Goal: Task Accomplishment & Management: Manage account settings

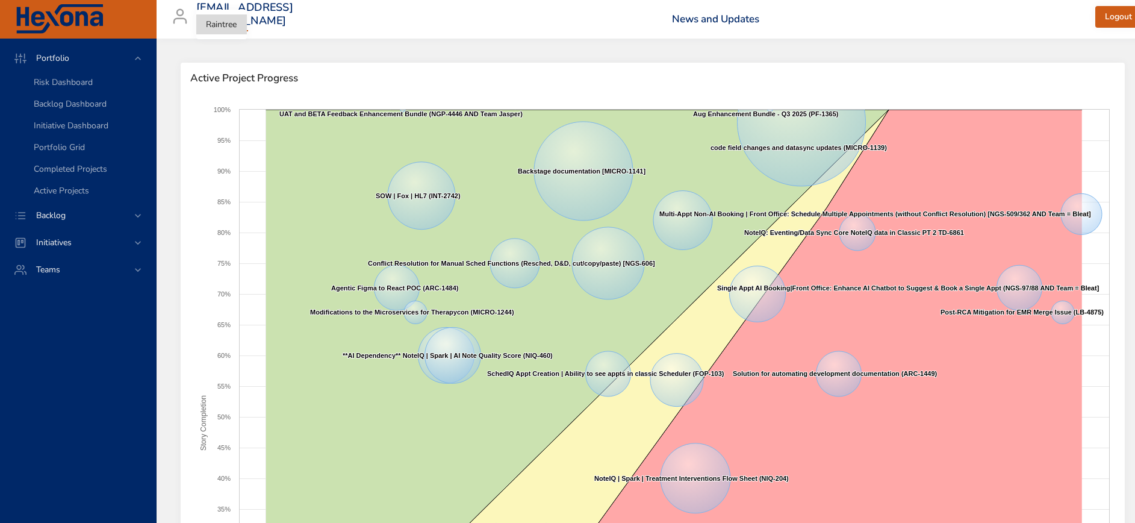
click at [223, 20] on body "Portfolio Risk Dashboard Backlog Dashboard Initiative Dashboard Portfolio Grid …" at bounding box center [567, 261] width 1135 height 523
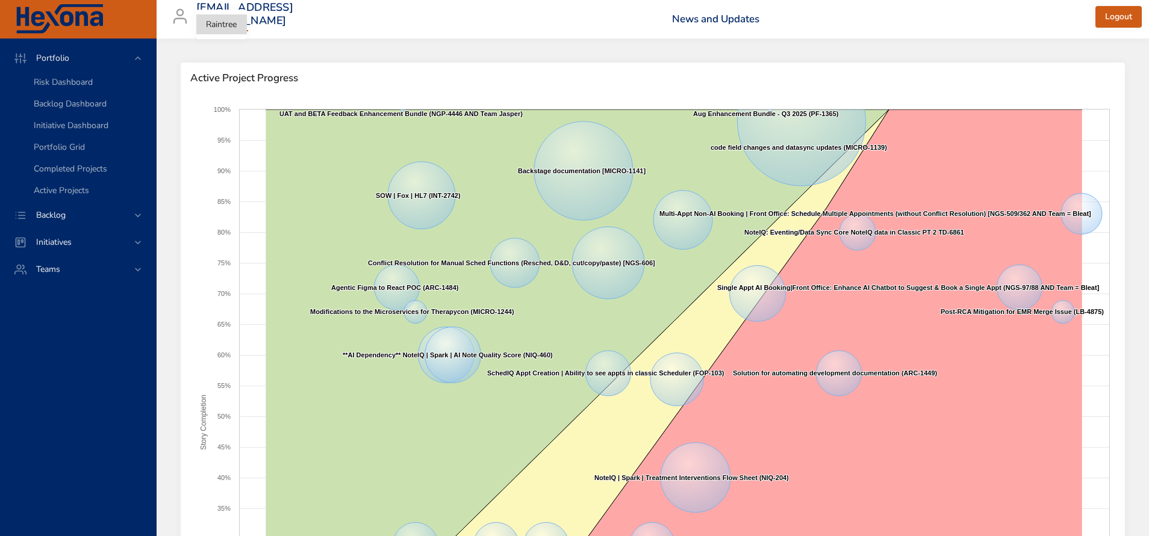
click at [228, 25] on li "Raintree" at bounding box center [221, 24] width 51 height 20
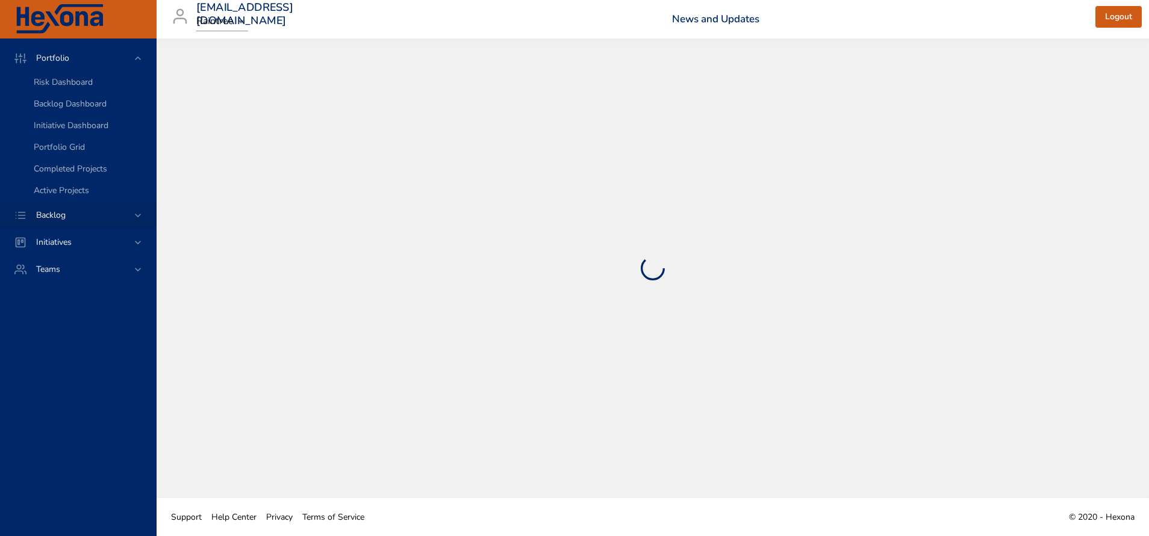
click at [54, 212] on span "Backlog" at bounding box center [50, 215] width 49 height 11
click at [75, 110] on span "Backlog Details" at bounding box center [63, 109] width 58 height 11
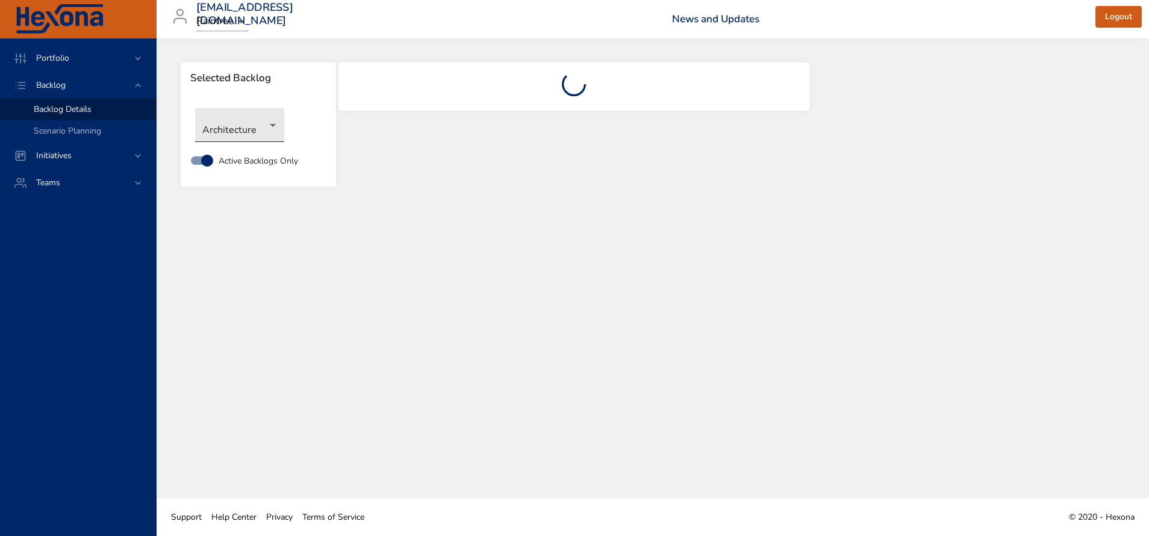
click at [236, 126] on body "Portfolio Backlog Backlog Details Scenario Planning Initiatives Teams [EMAIL_AD…" at bounding box center [574, 268] width 1149 height 536
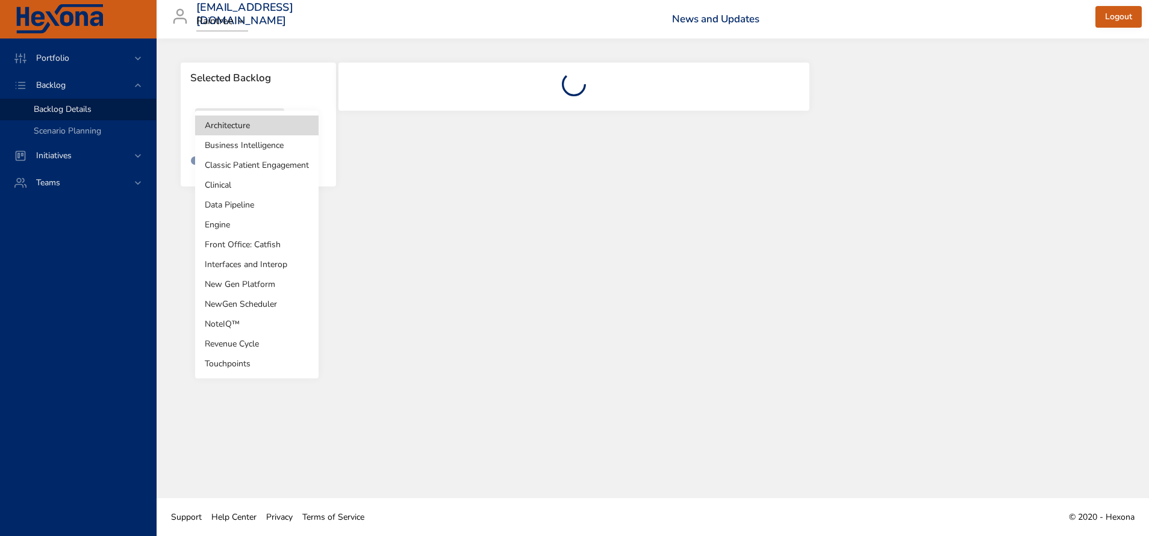
click at [258, 201] on li "Data Pipeline" at bounding box center [256, 205] width 123 height 20
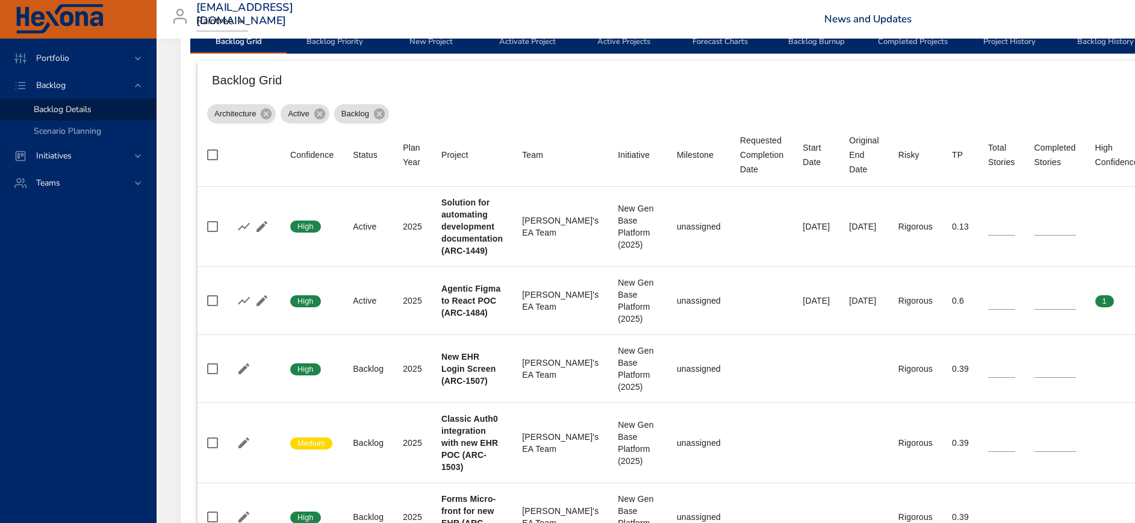
scroll to position [181, 0]
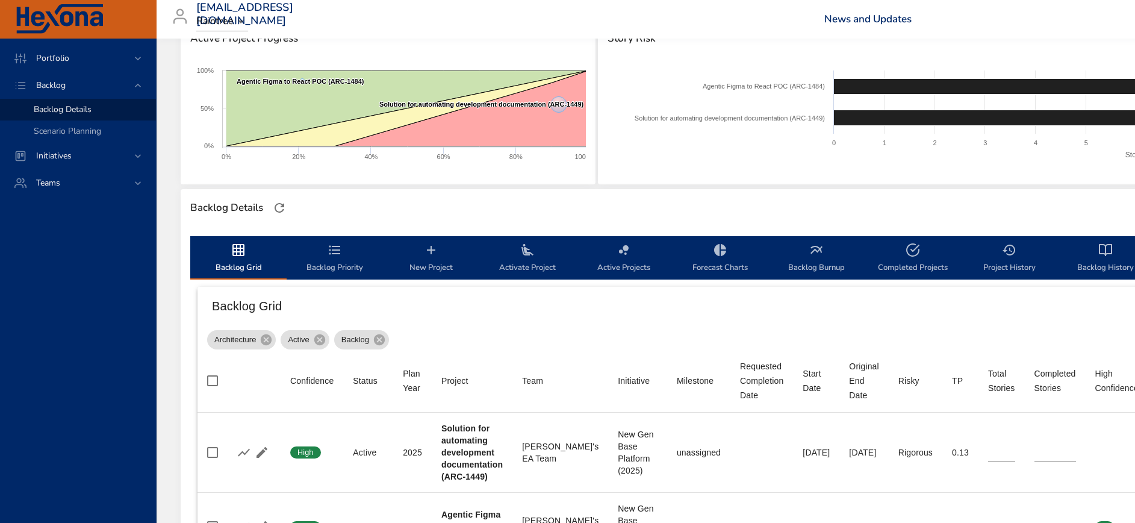
type input "**"
type input "*"
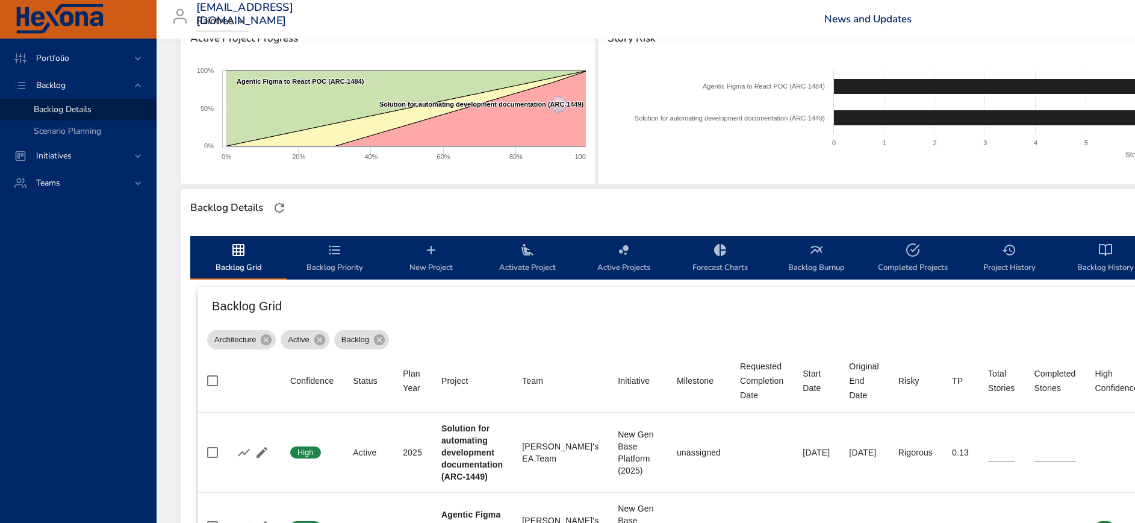
type input "*"
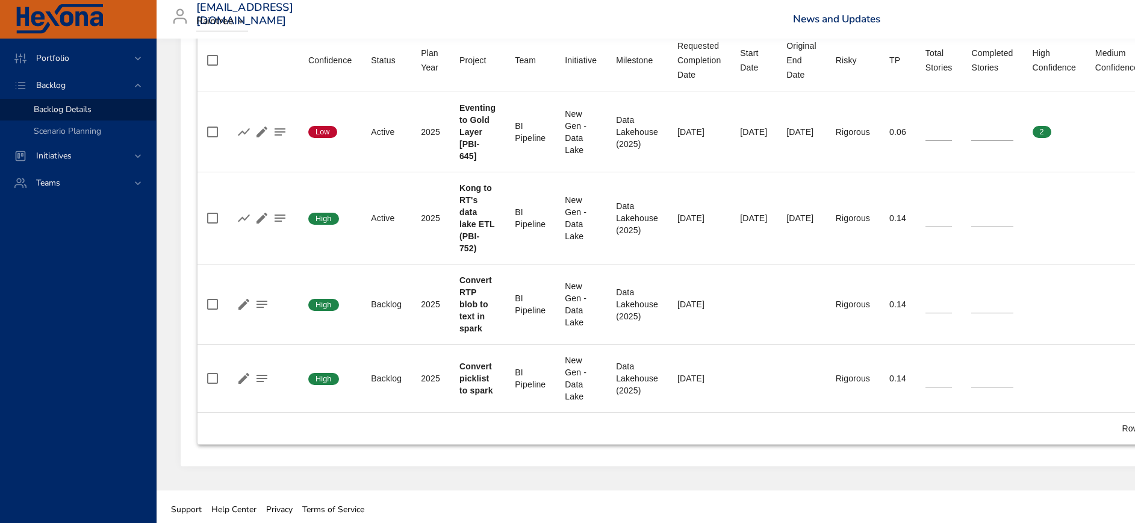
scroll to position [506, 0]
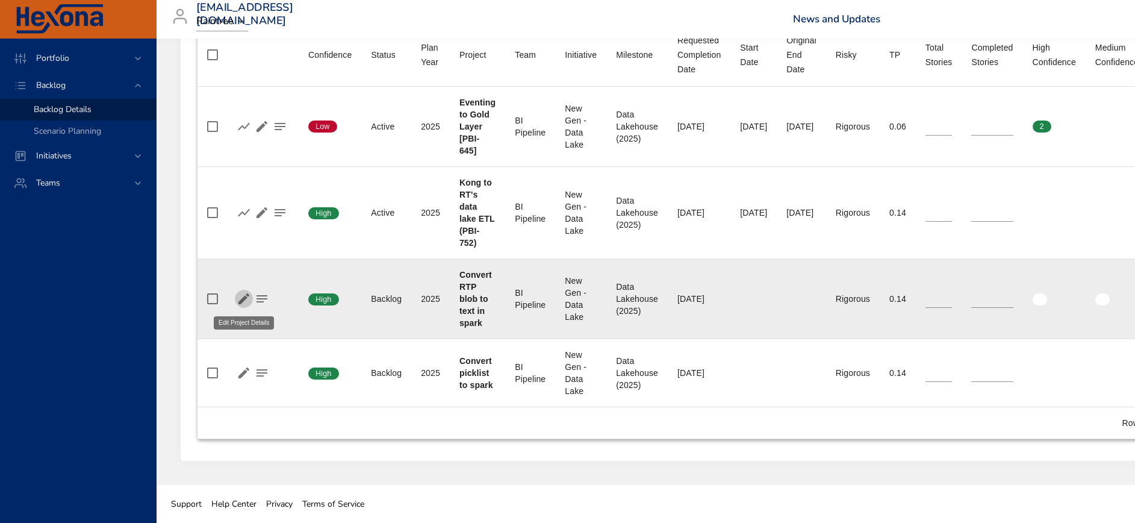
click at [241, 299] on icon "button" at bounding box center [243, 298] width 11 height 11
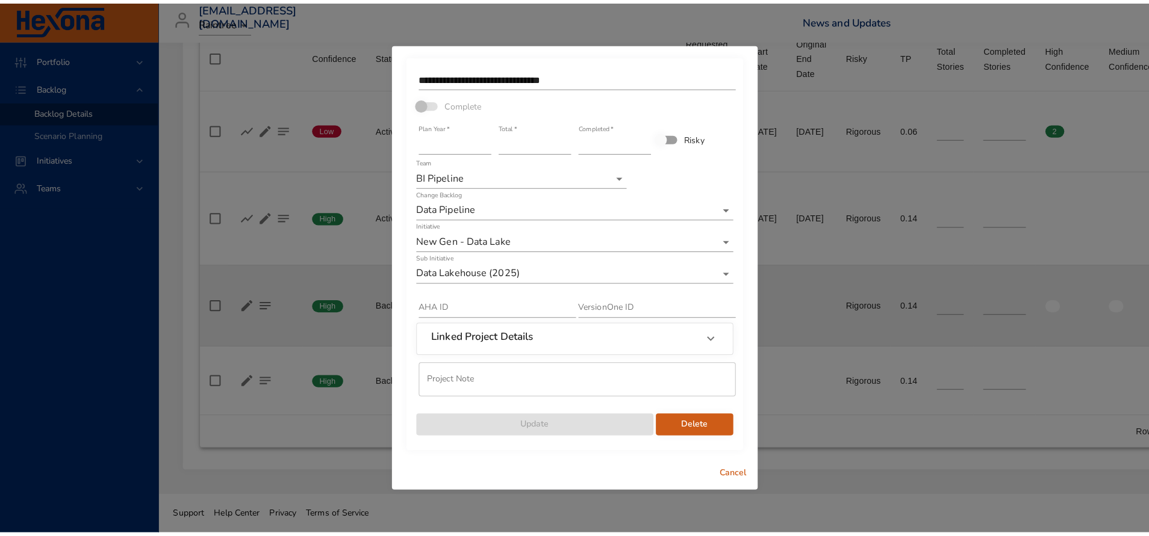
scroll to position [492, 0]
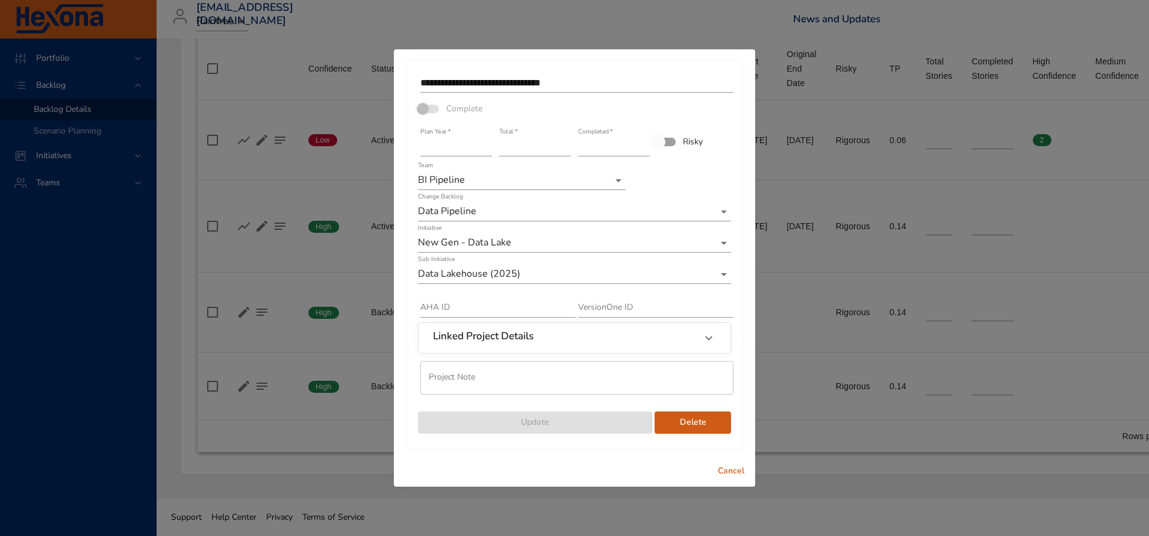
click at [602, 375] on input "text" at bounding box center [576, 378] width 313 height 34
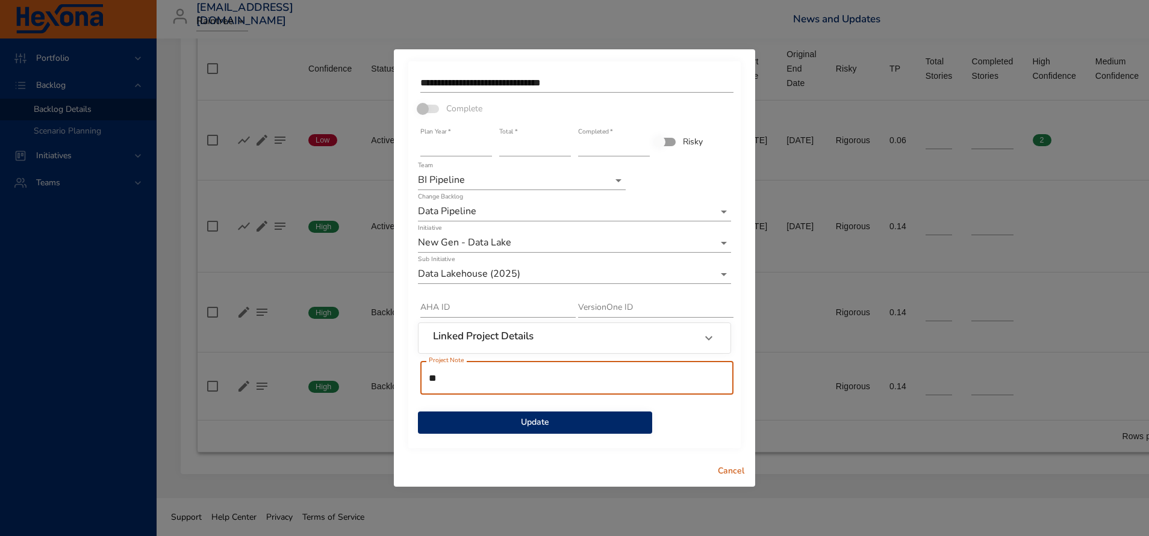
type input "*"
click at [656, 378] on input "**********" at bounding box center [576, 378] width 313 height 34
type input "**********"
click at [541, 419] on span "Update" at bounding box center [534, 422] width 215 height 15
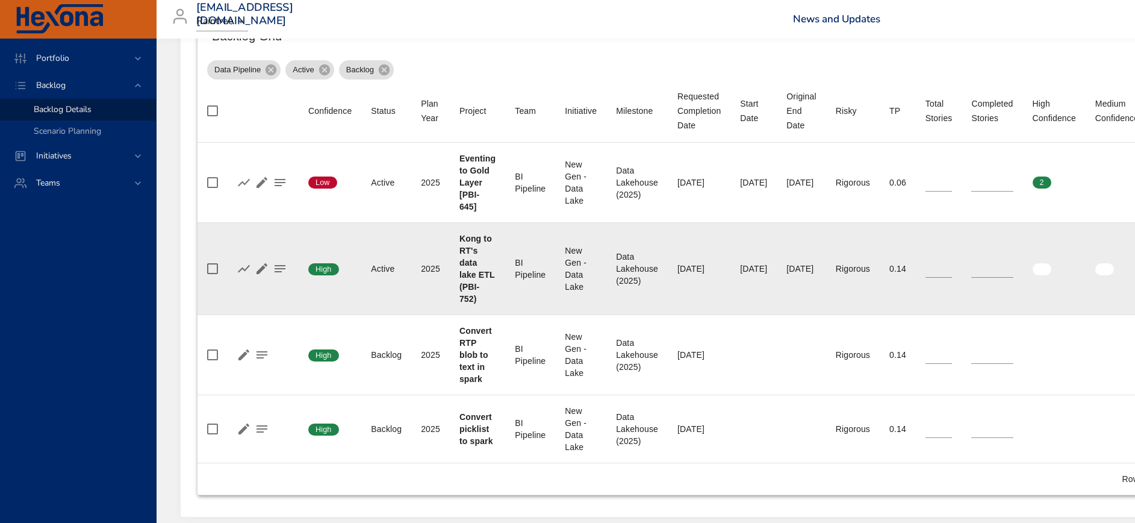
scroll to position [506, 0]
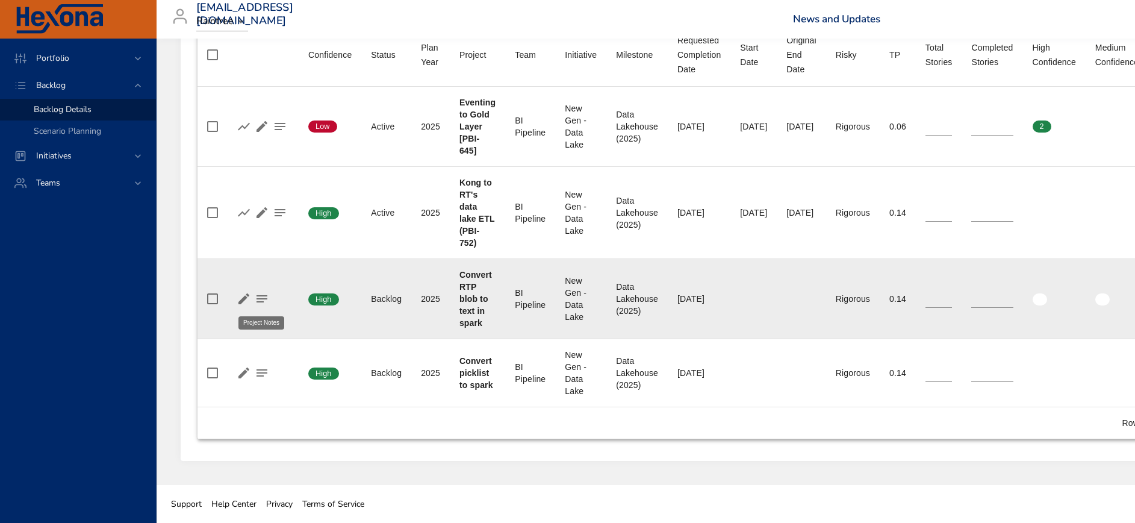
click at [261, 302] on icon "button" at bounding box center [261, 298] width 11 height 7
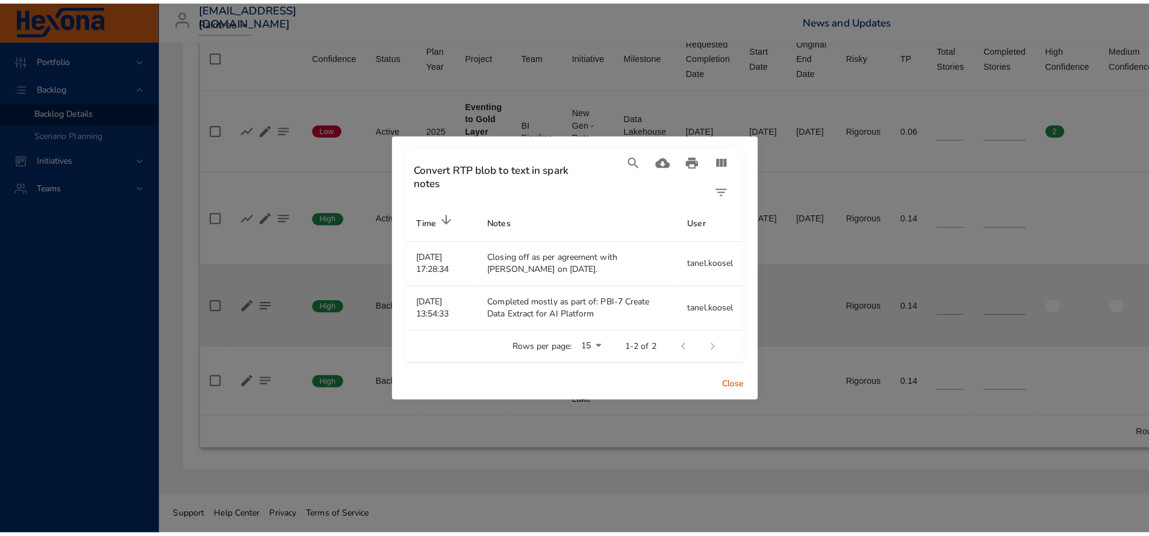
scroll to position [492, 0]
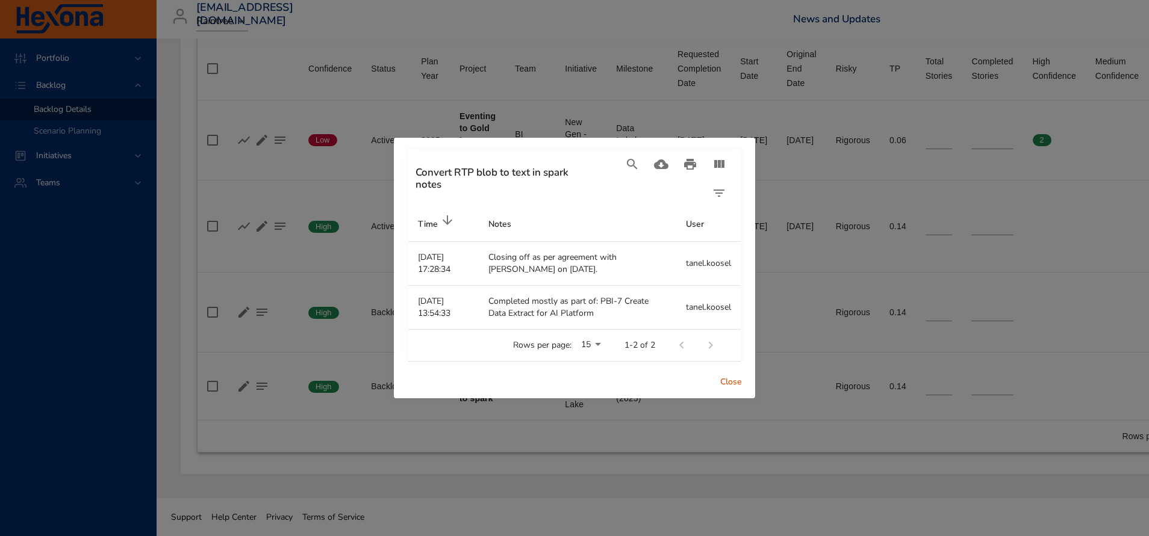
click at [733, 377] on span "Close" at bounding box center [730, 382] width 29 height 15
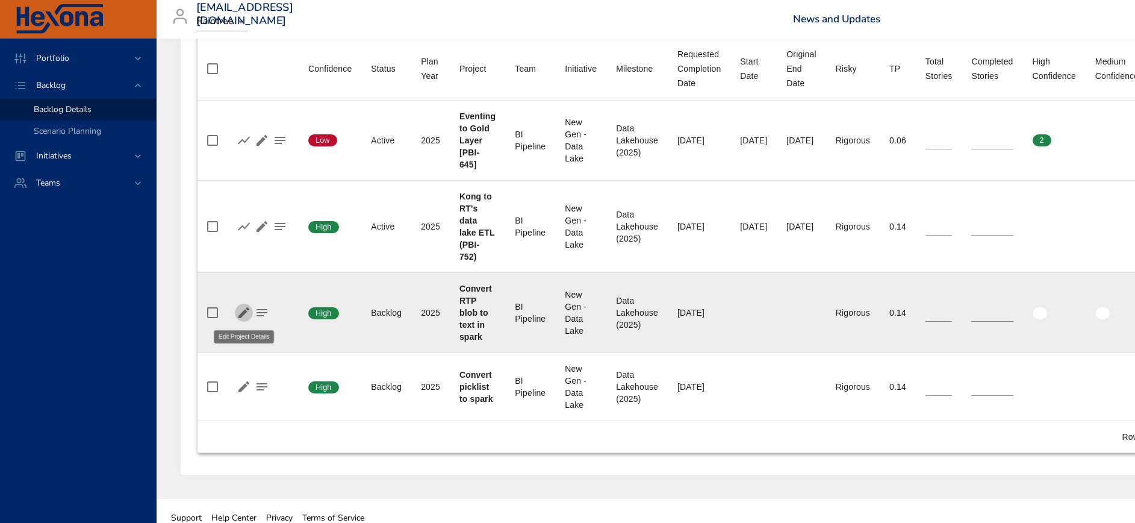
click at [243, 312] on icon "button" at bounding box center [243, 312] width 11 height 11
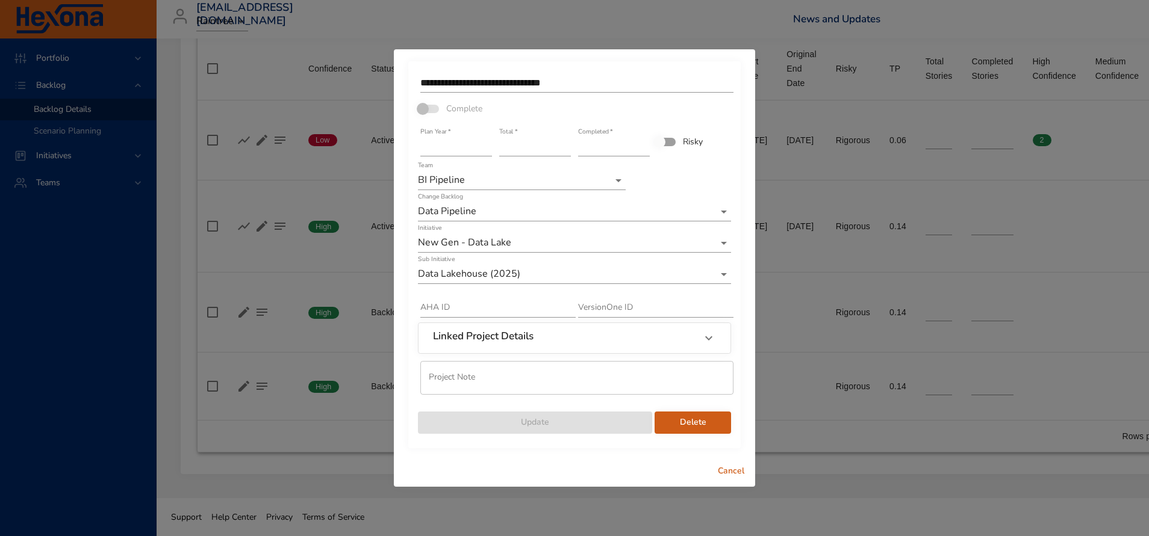
click at [700, 421] on span "Delete" at bounding box center [692, 422] width 57 height 15
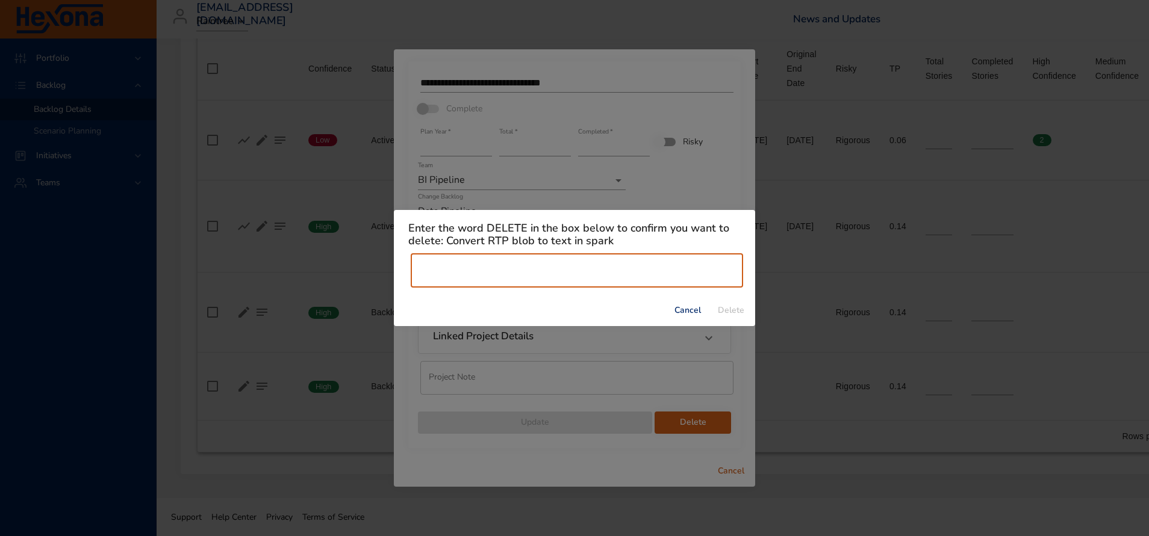
click at [606, 273] on input "text" at bounding box center [577, 271] width 332 height 34
type input "******"
click at [727, 311] on span "Delete" at bounding box center [730, 310] width 29 height 15
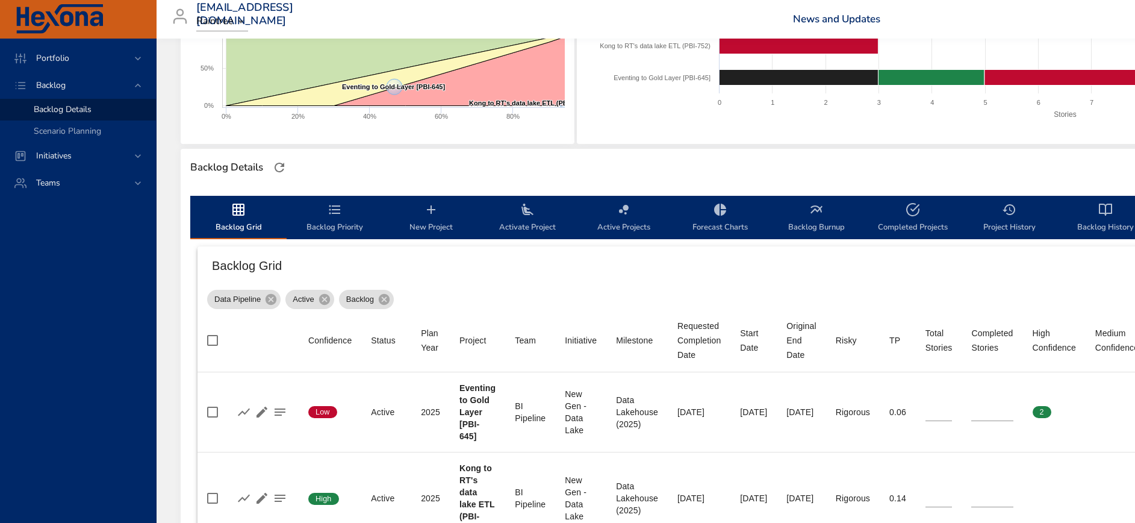
scroll to position [426, 0]
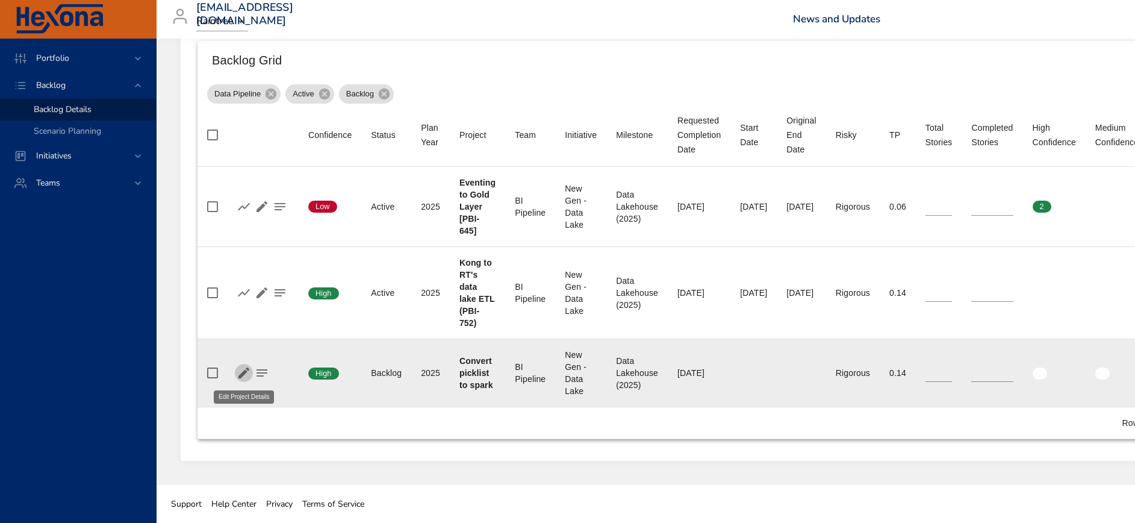
click at [243, 374] on icon "button" at bounding box center [243, 372] width 11 height 11
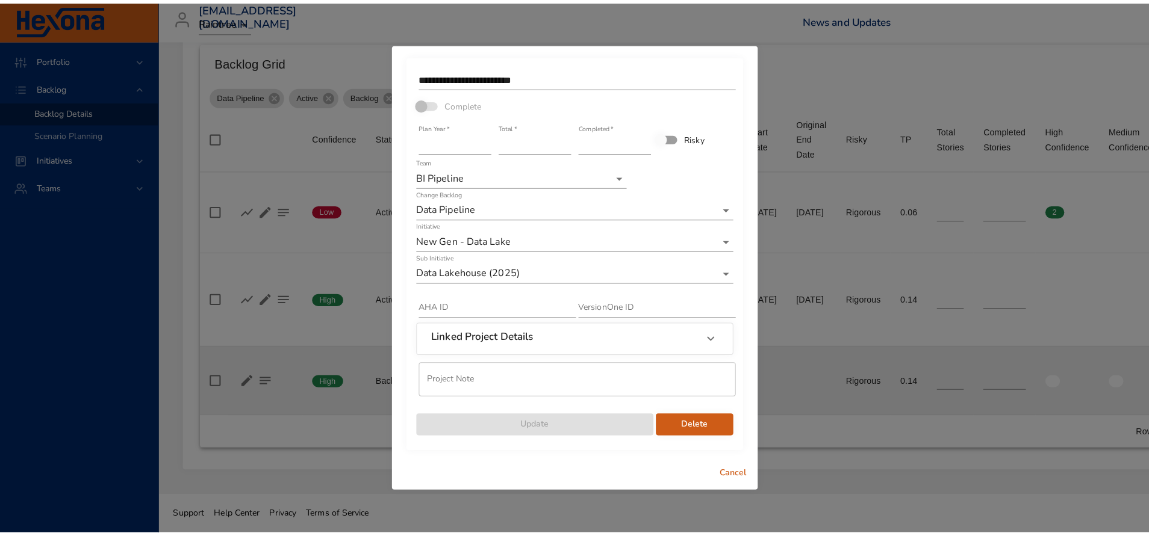
scroll to position [412, 0]
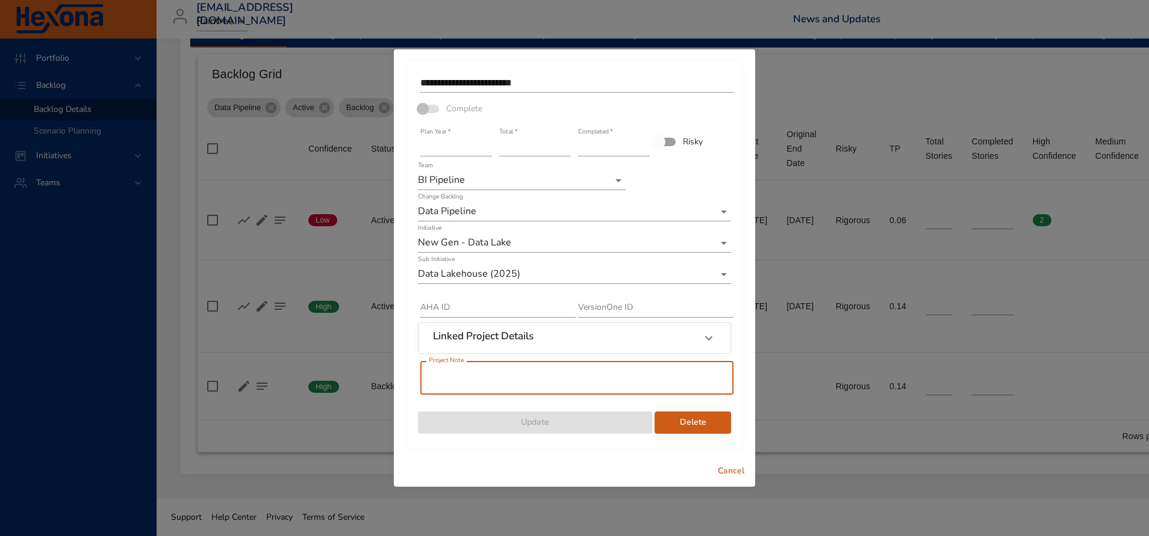
click at [464, 382] on input "text" at bounding box center [576, 378] width 313 height 34
paste input "**********"
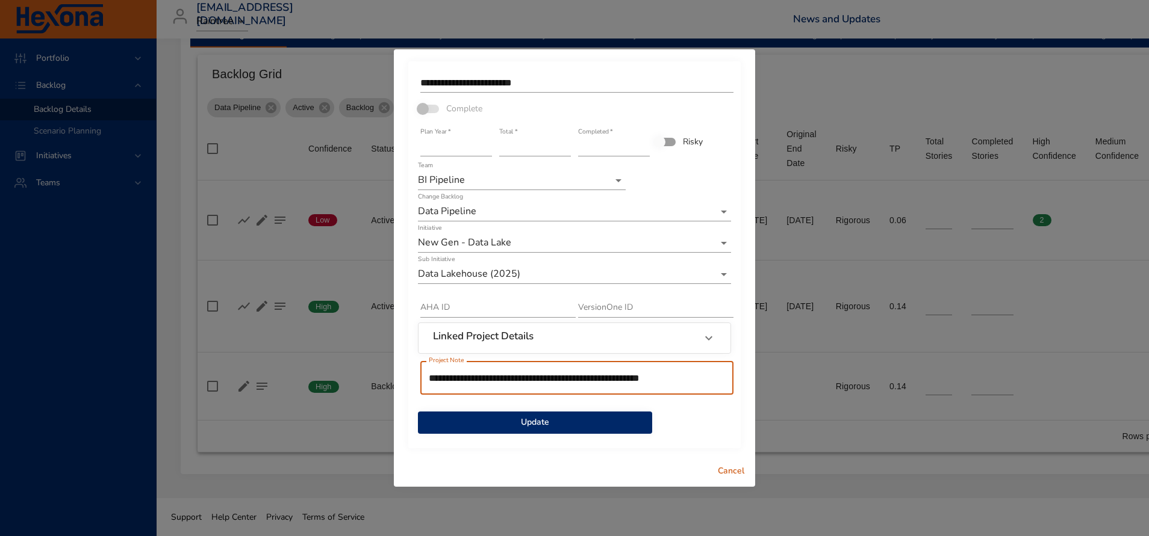
type input "**********"
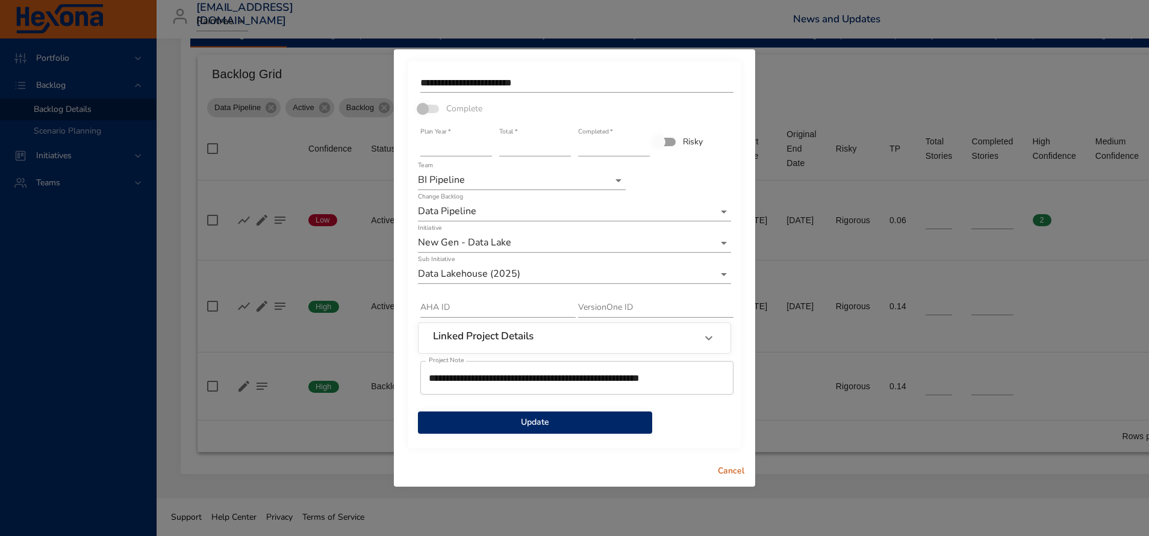
click at [533, 424] on span "Update" at bounding box center [534, 422] width 215 height 15
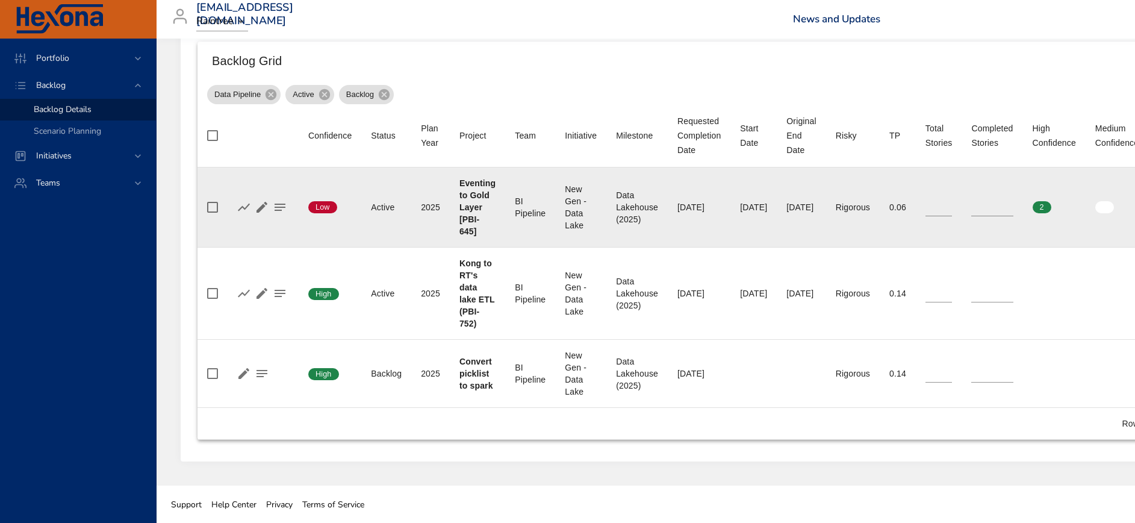
scroll to position [426, 0]
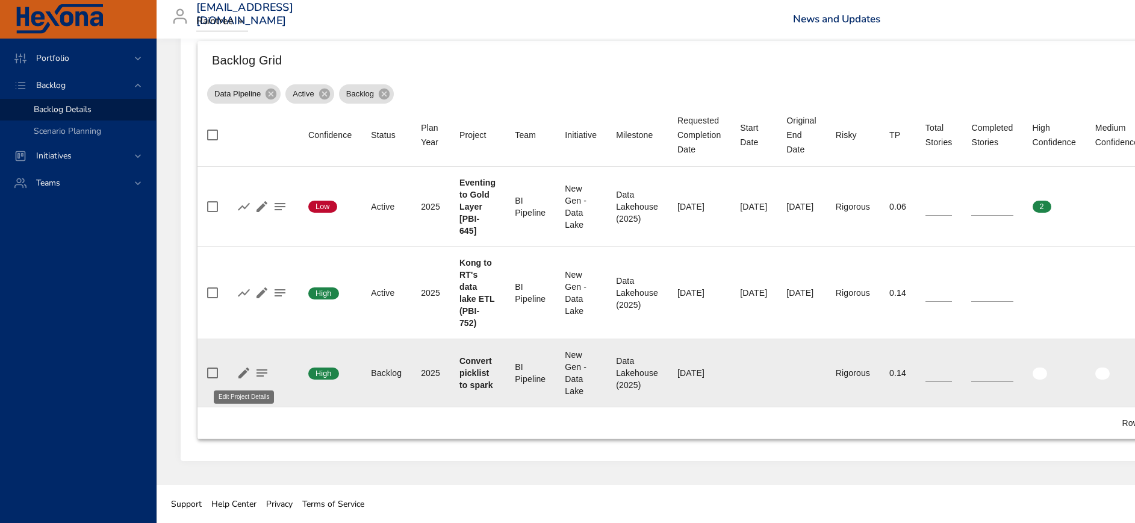
click at [246, 375] on icon "button" at bounding box center [244, 372] width 14 height 14
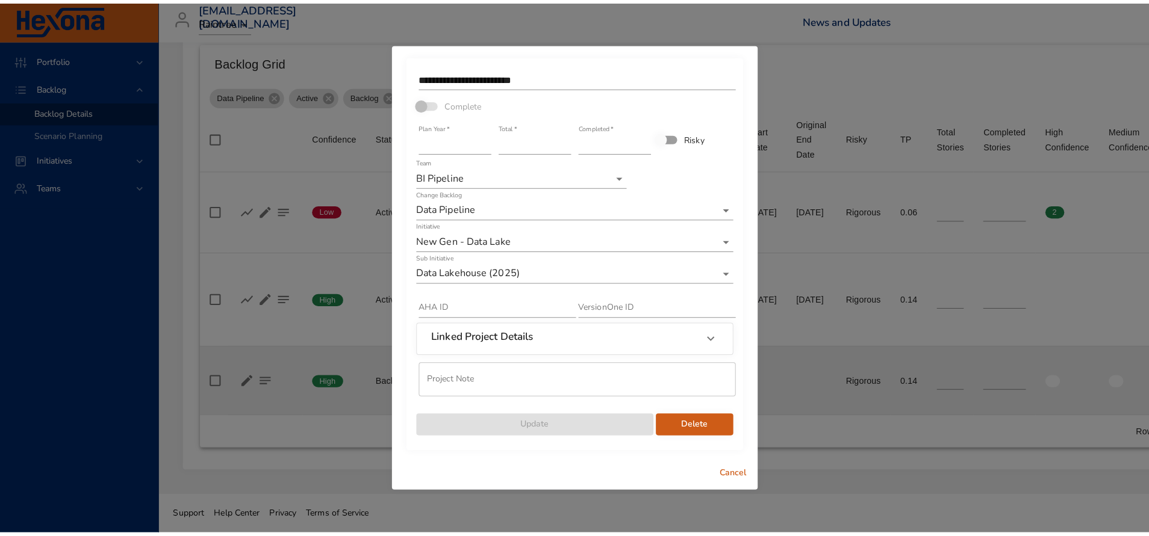
scroll to position [412, 0]
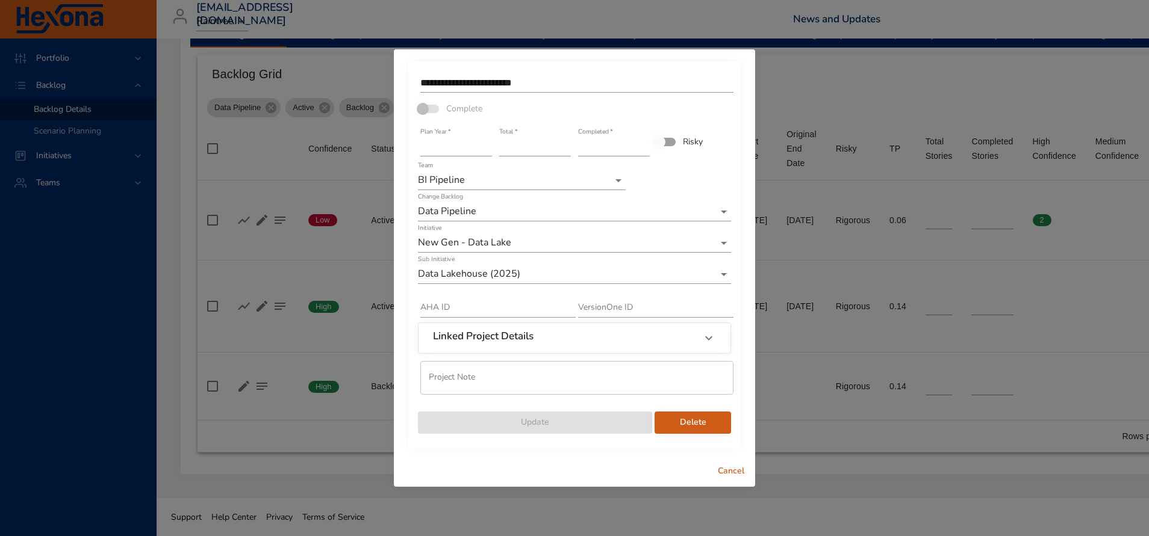
click at [691, 421] on span "Delete" at bounding box center [692, 422] width 57 height 15
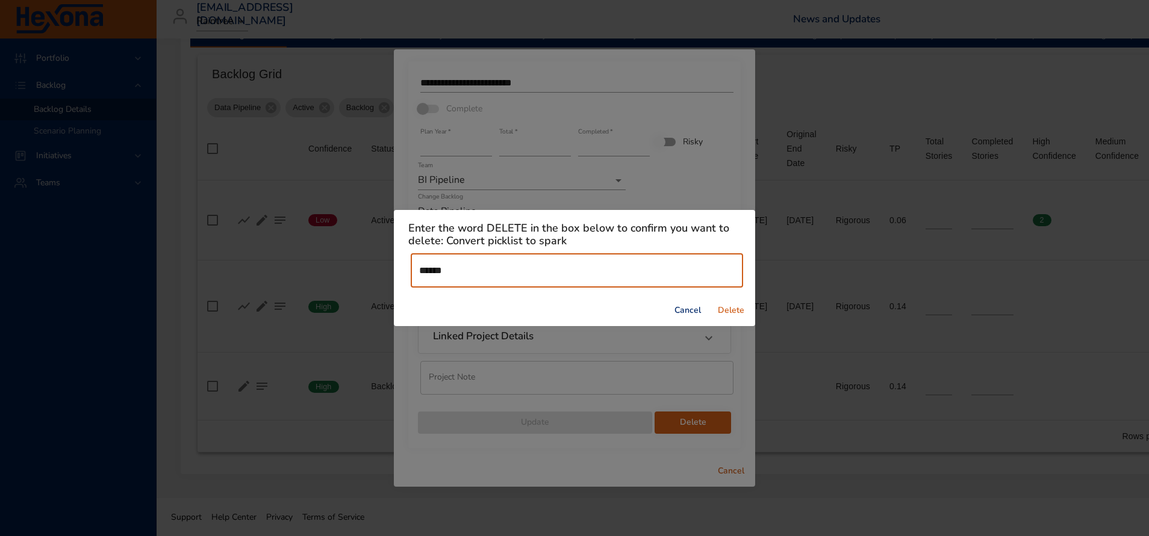
type input "******"
click at [732, 305] on span "Delete" at bounding box center [730, 310] width 29 height 15
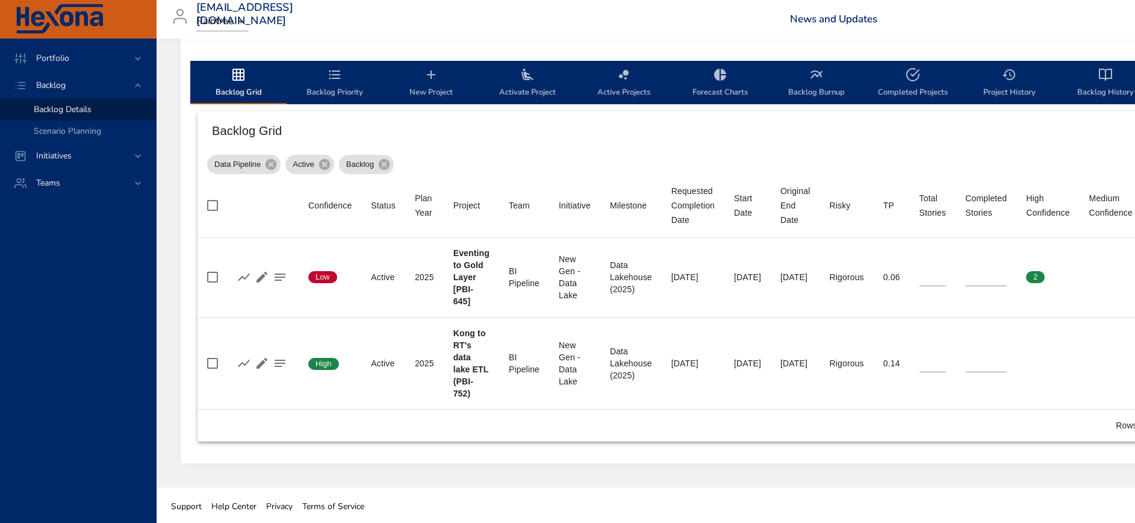
scroll to position [358, 0]
